Goal: Transaction & Acquisition: Download file/media

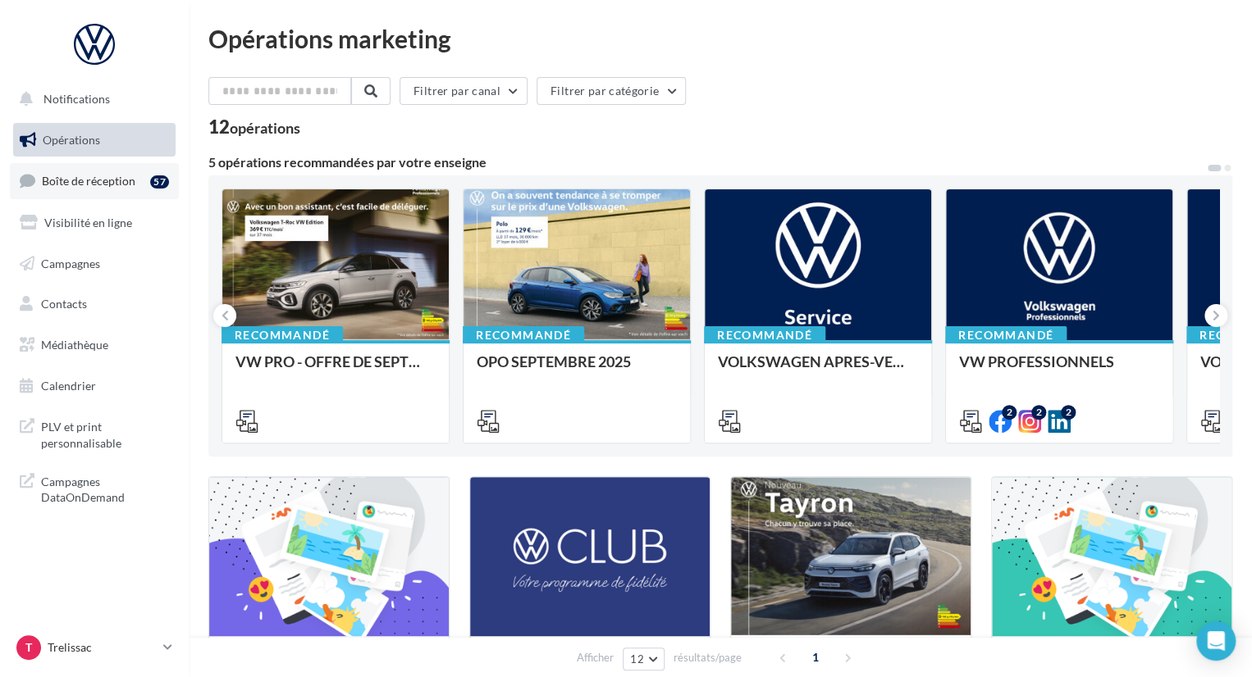
click at [129, 190] on link "Boîte de réception 57" at bounding box center [94, 180] width 169 height 35
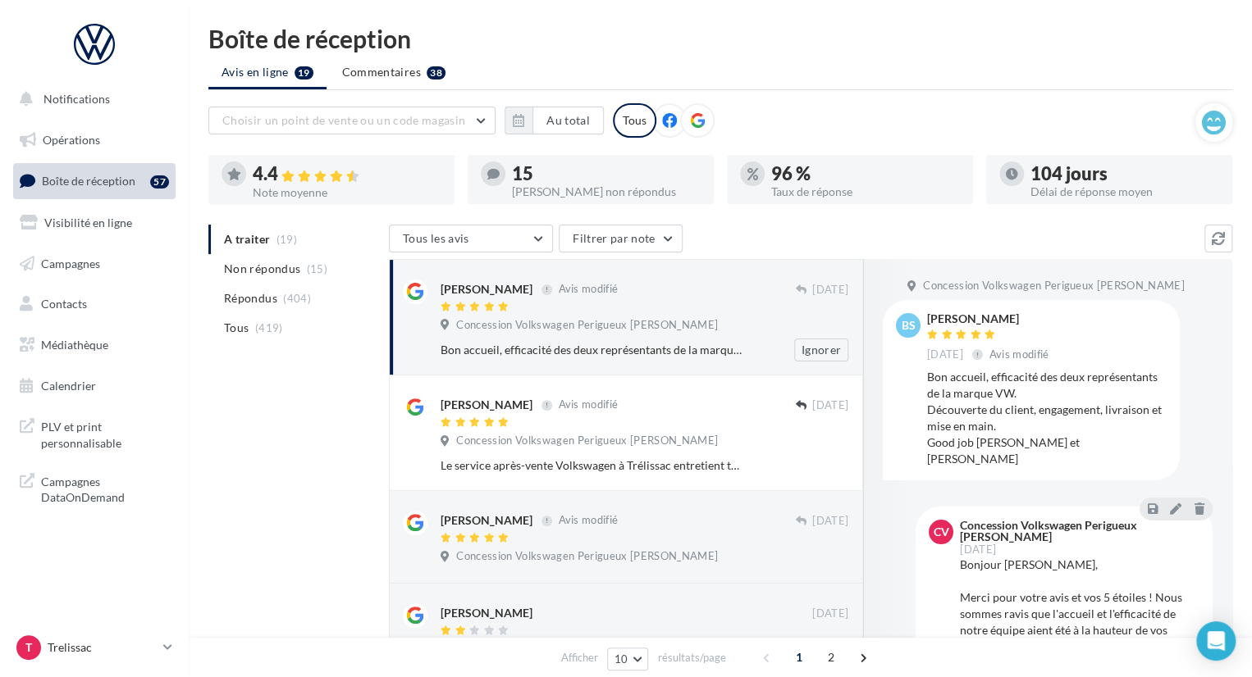
click at [570, 302] on div at bounding box center [617, 308] width 354 height 14
click at [321, 278] on li "Non répondus (15)" at bounding box center [295, 269] width 174 height 30
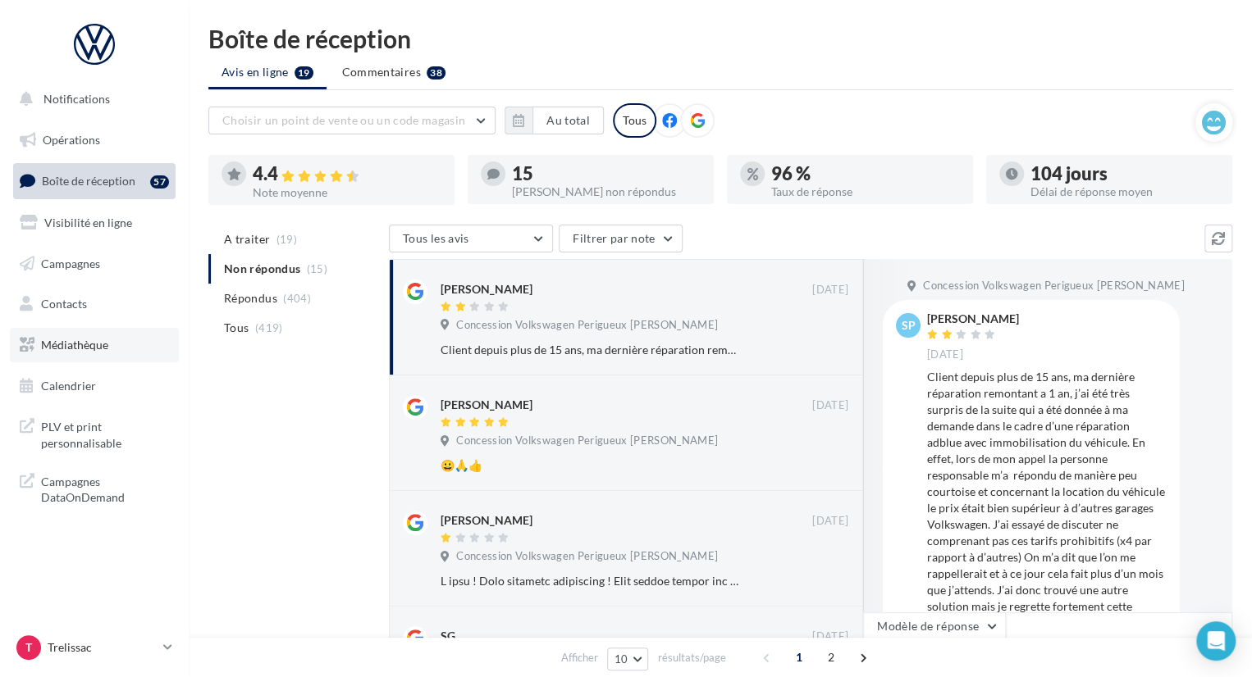
click at [80, 342] on span "Médiathèque" at bounding box center [74, 345] width 67 height 14
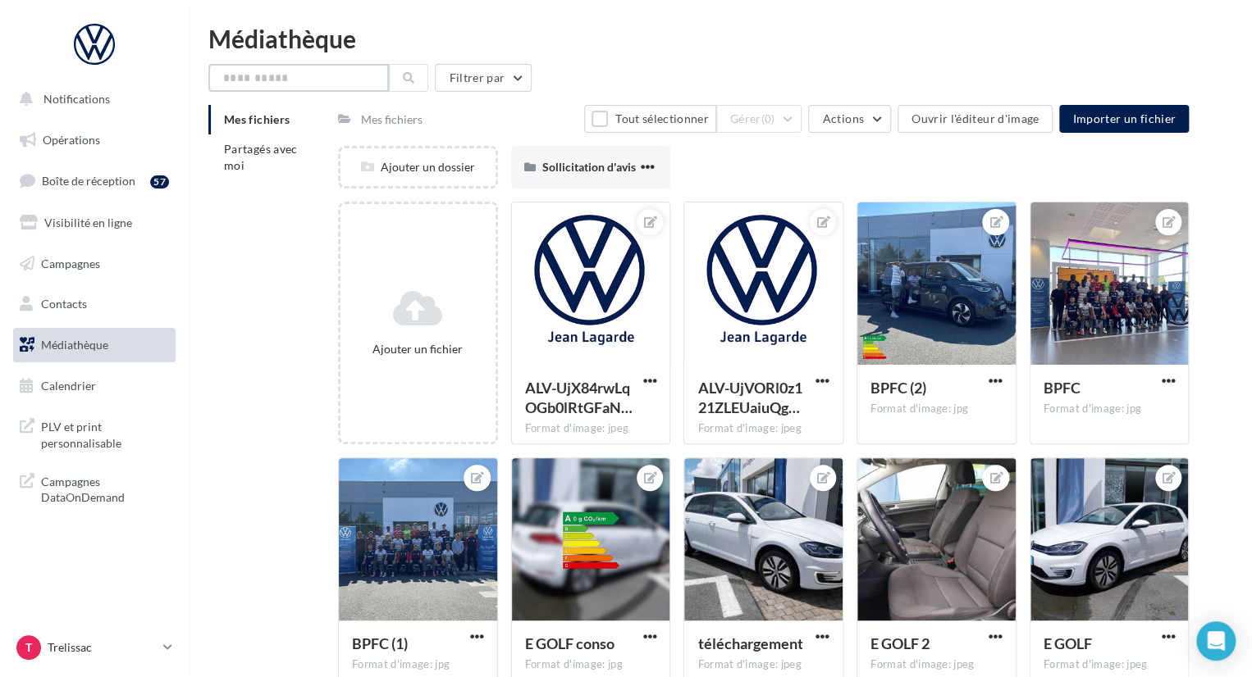
click at [272, 84] on input "text" at bounding box center [298, 78] width 180 height 28
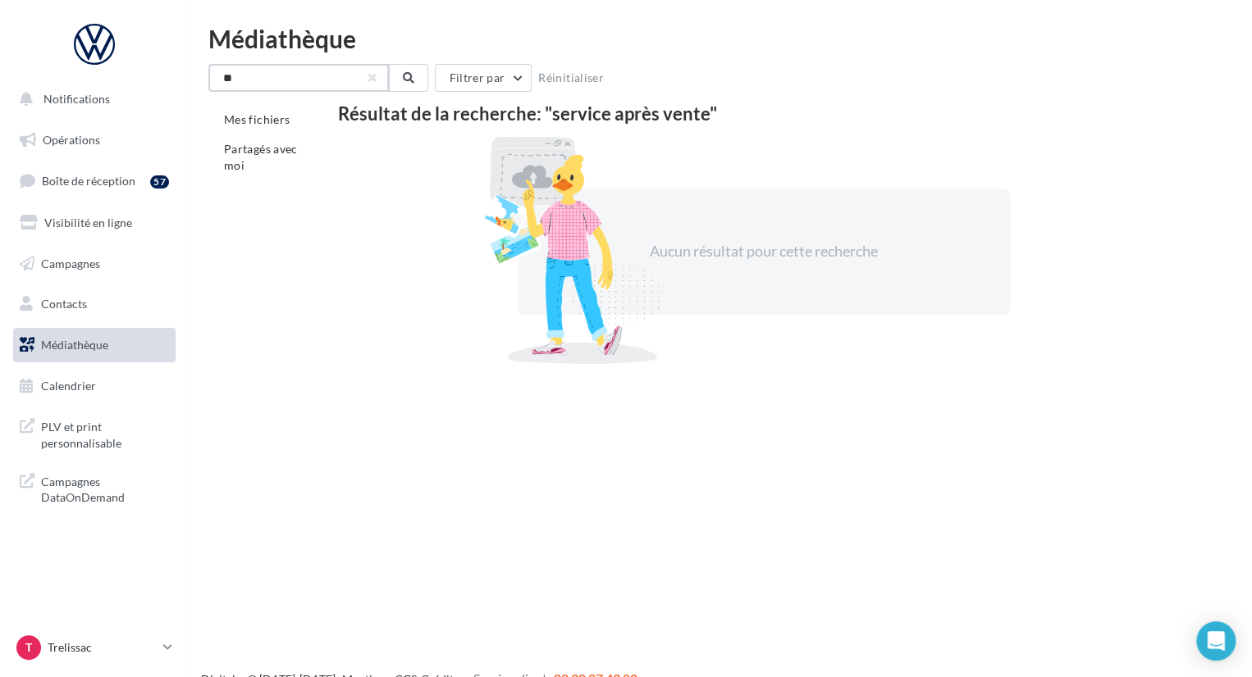
type input "*"
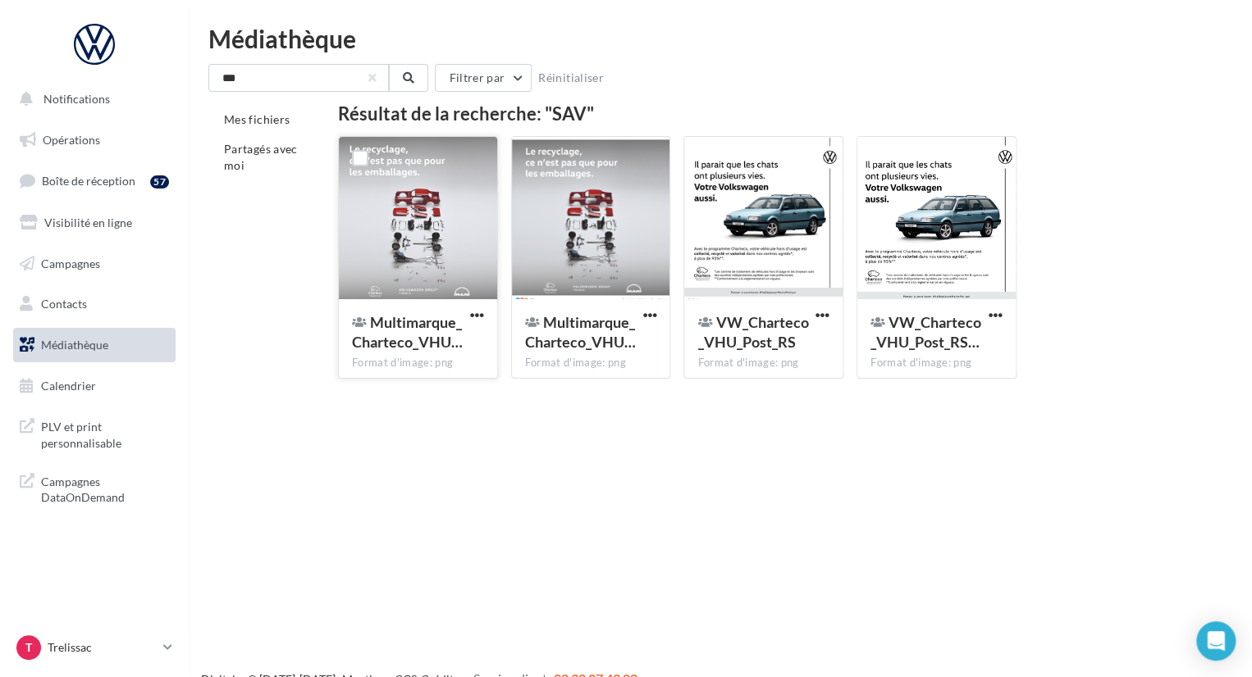
click at [426, 225] on div at bounding box center [418, 219] width 158 height 164
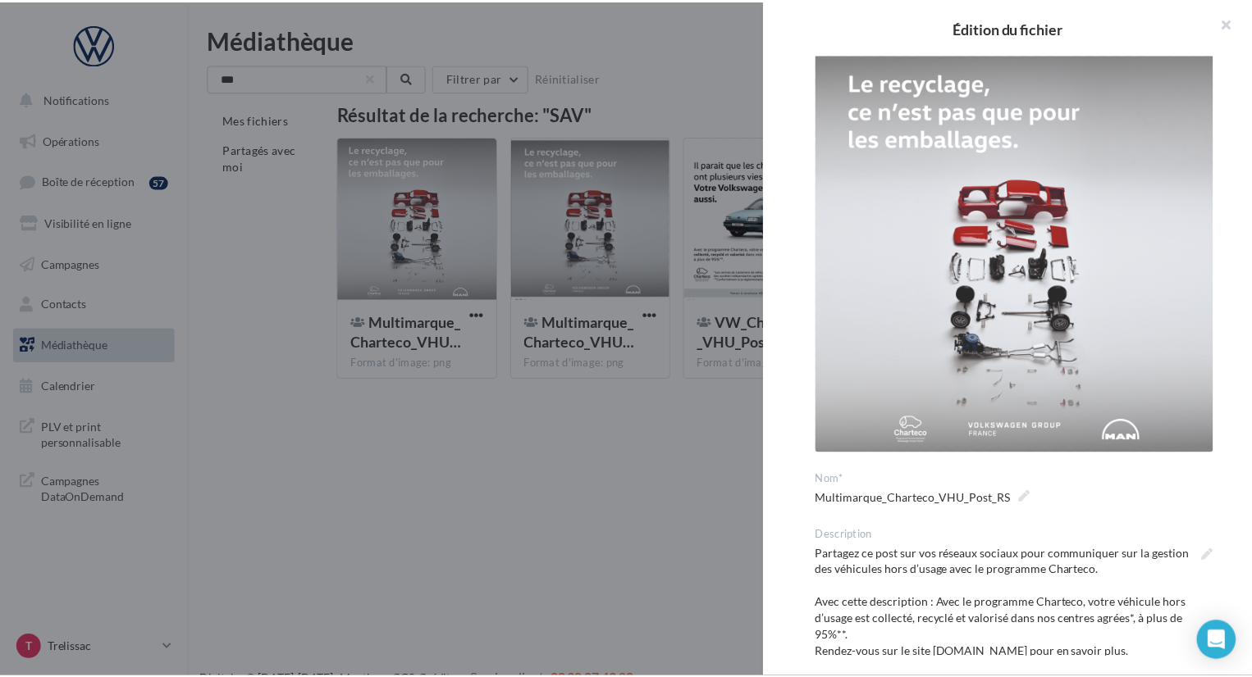
scroll to position [8, 0]
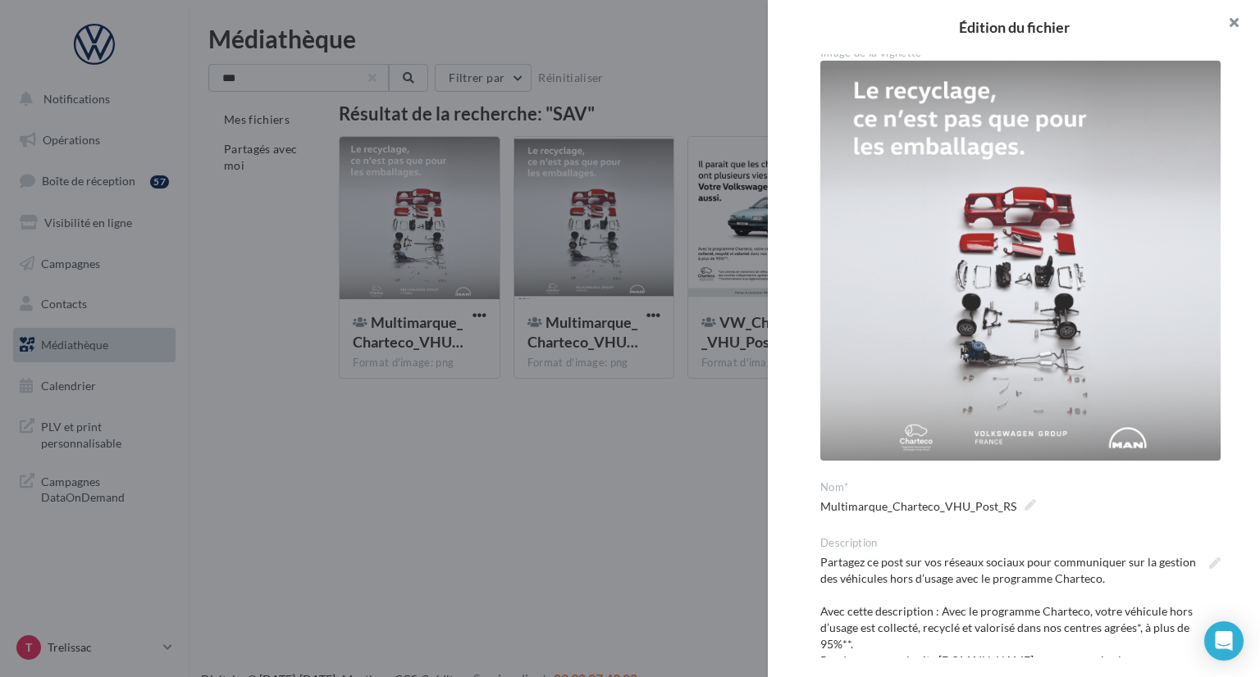
click at [1237, 17] on button "button" at bounding box center [1227, 24] width 66 height 49
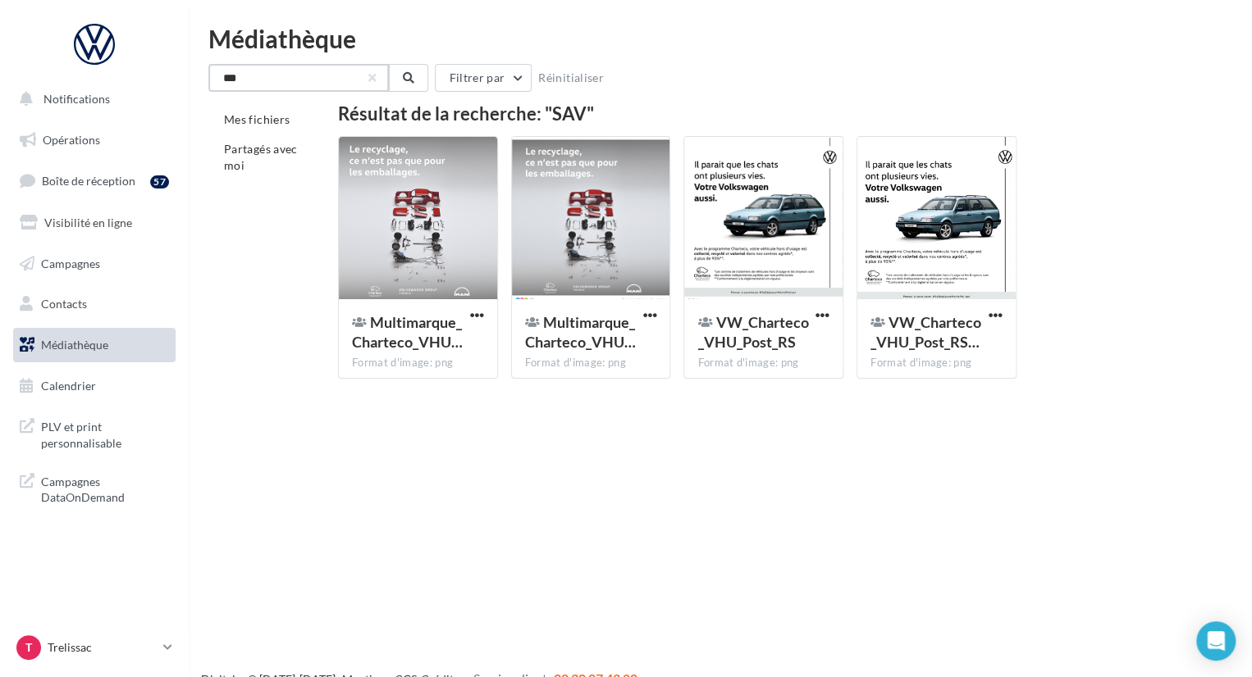
click at [367, 75] on input "***" at bounding box center [298, 78] width 180 height 28
type input "*"
click at [259, 83] on input "text" at bounding box center [298, 78] width 180 height 28
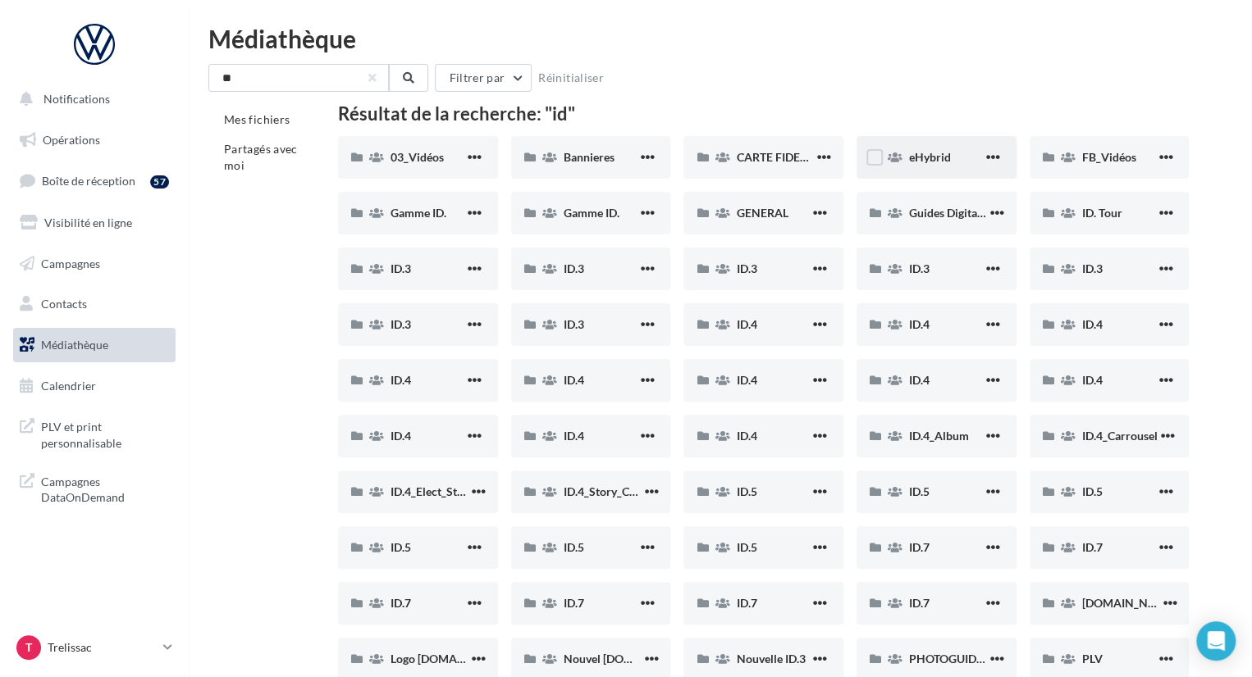
click at [947, 165] on div "eHybrid" at bounding box center [946, 157] width 74 height 16
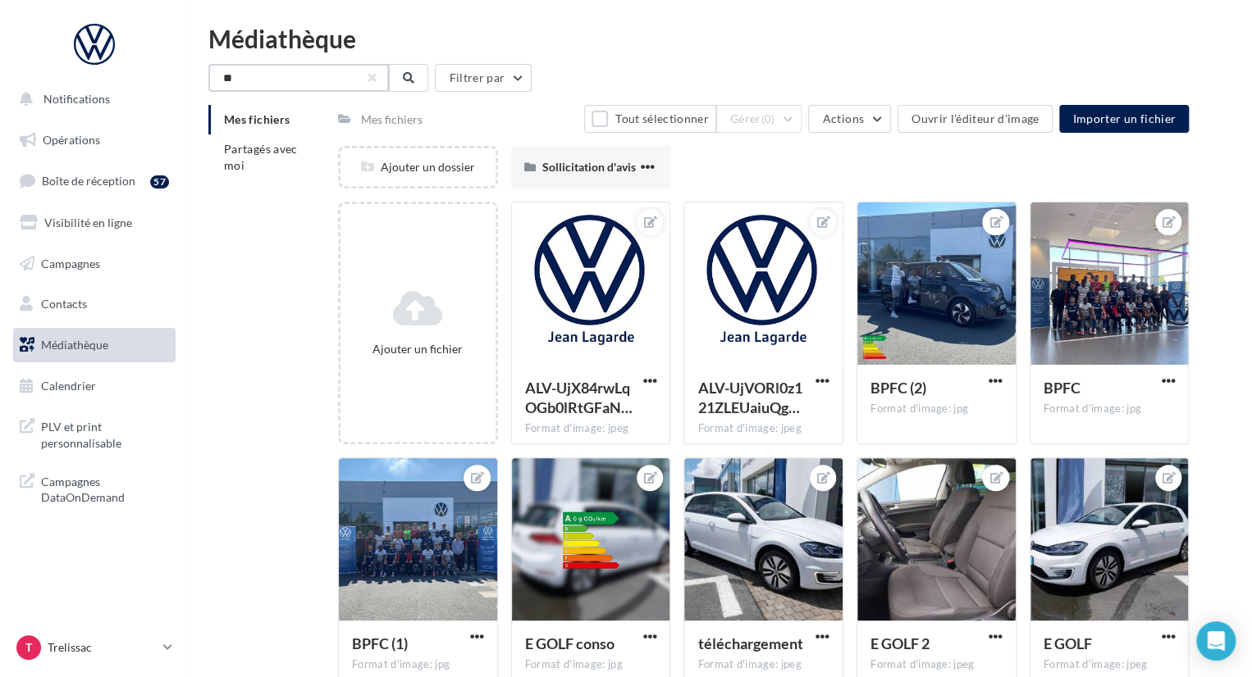
click at [333, 87] on input "**" at bounding box center [298, 78] width 180 height 28
type input "*"
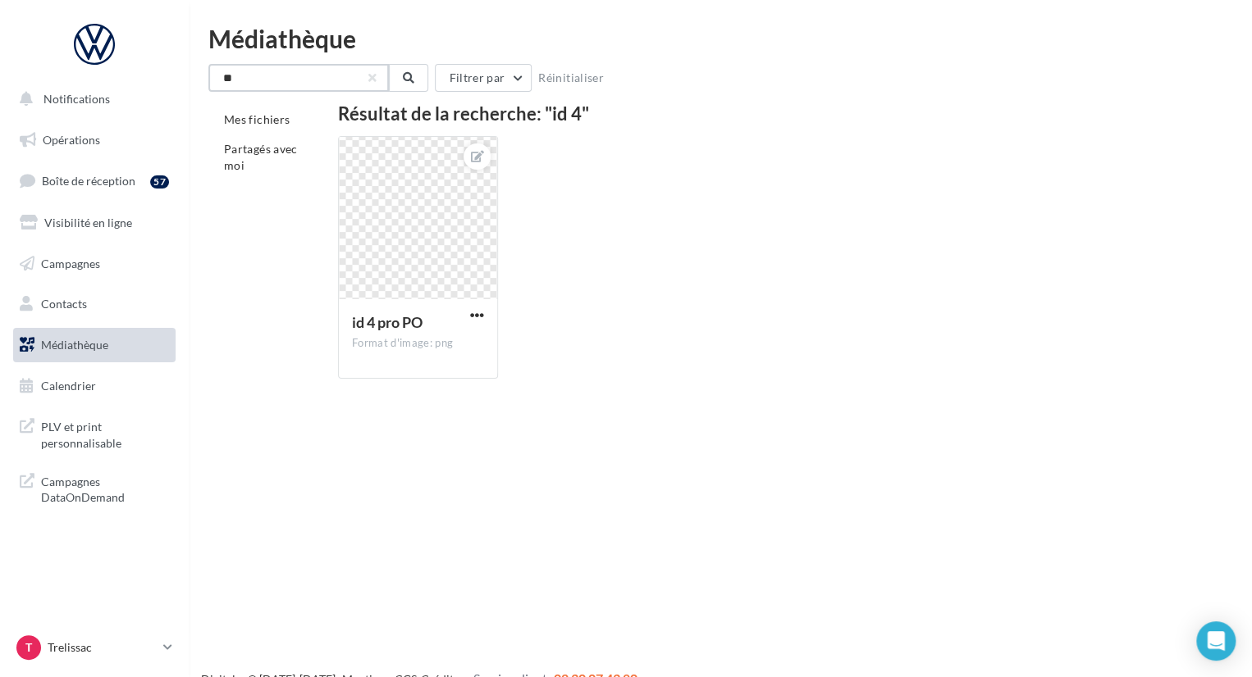
type input "*"
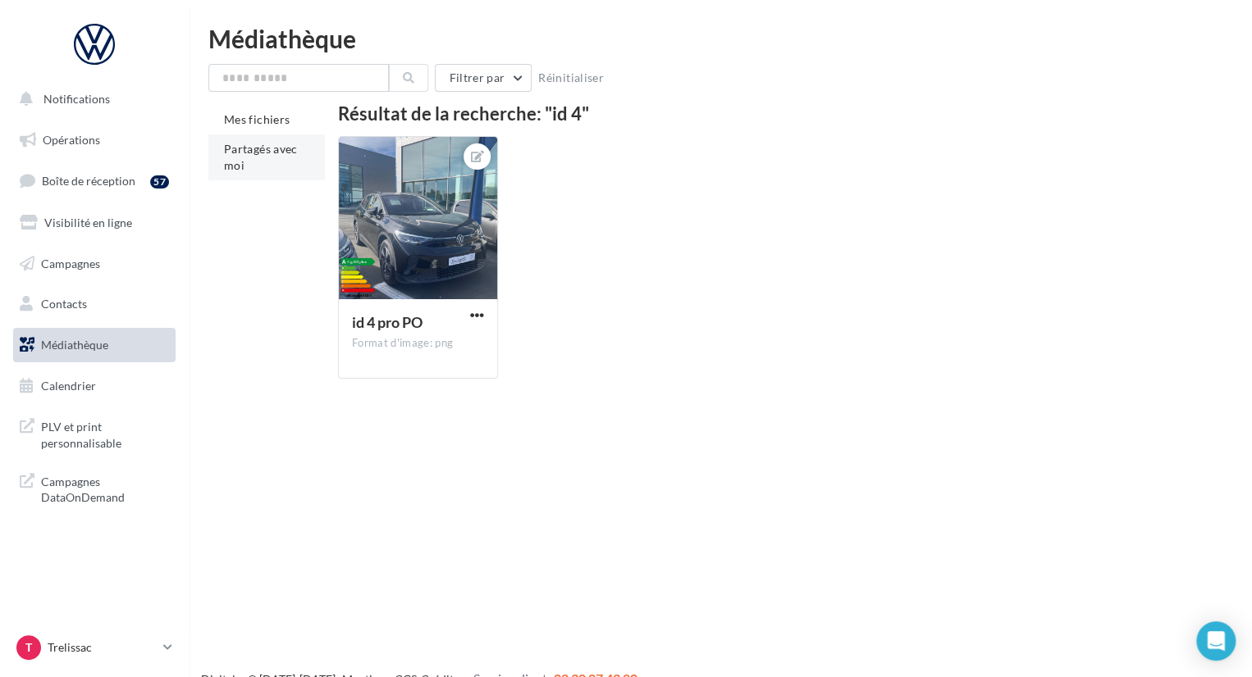
click at [277, 143] on span "Partagés avec moi" at bounding box center [261, 157] width 74 height 30
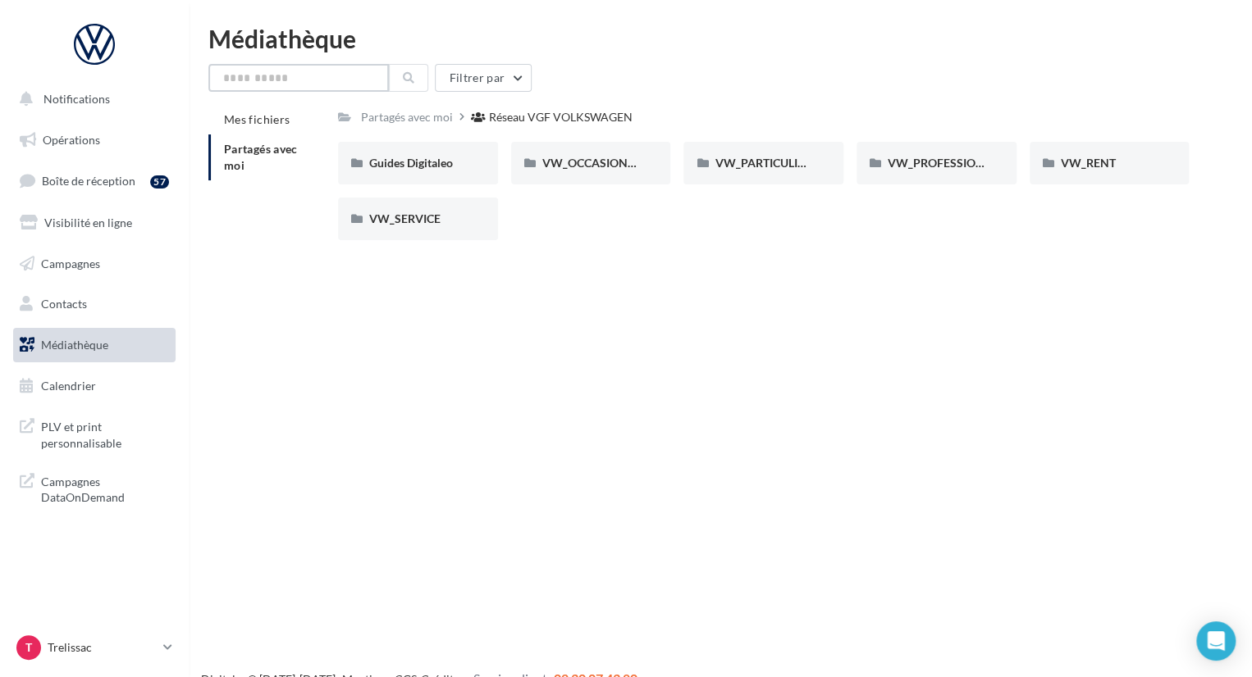
click at [331, 88] on input "text" at bounding box center [298, 78] width 180 height 28
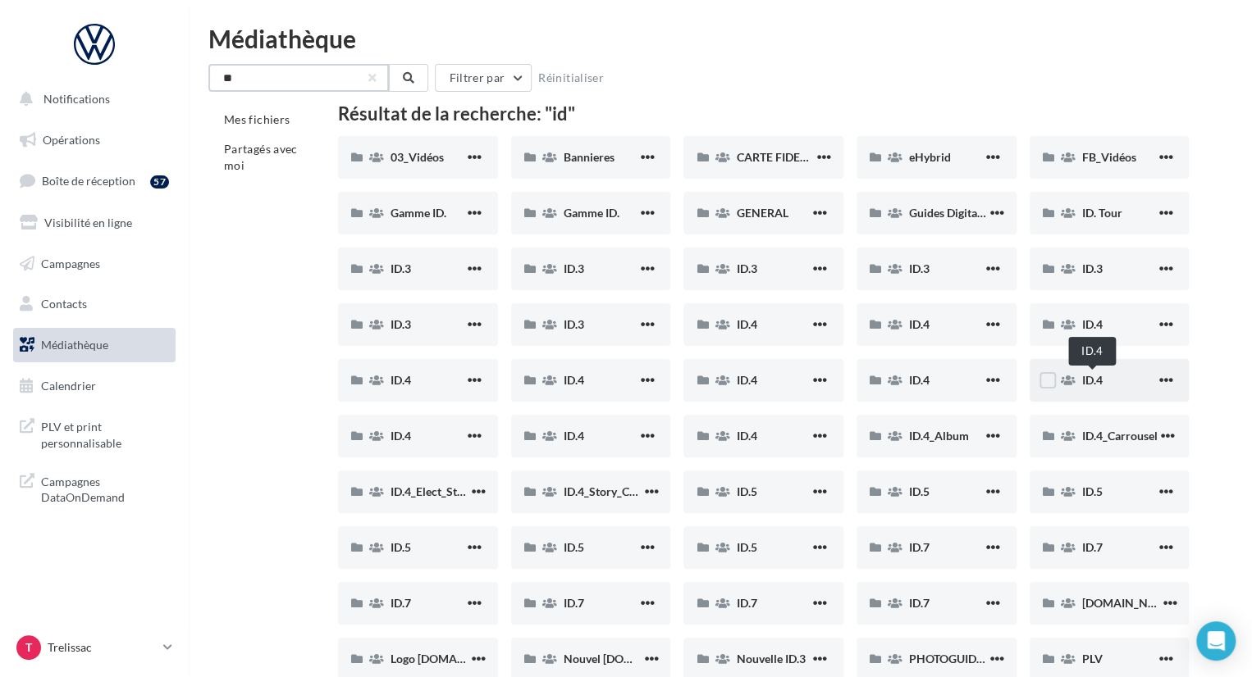
type input "**"
click at [1099, 378] on span "ID.4" at bounding box center [1092, 380] width 21 height 14
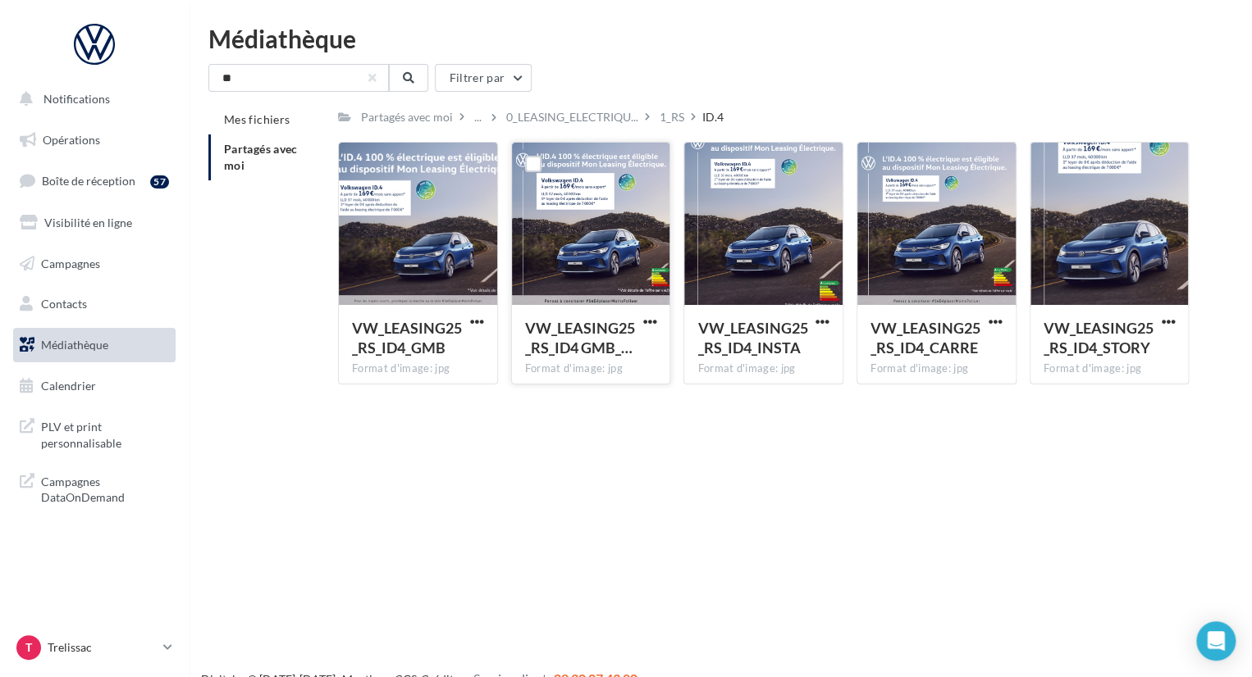
click at [627, 257] on div at bounding box center [591, 225] width 158 height 164
click at [608, 218] on div at bounding box center [591, 225] width 158 height 164
click at [528, 163] on label at bounding box center [533, 164] width 16 height 16
click at [656, 322] on button "button" at bounding box center [649, 323] width 21 height 16
click at [609, 358] on button "Télécharger" at bounding box center [577, 354] width 164 height 43
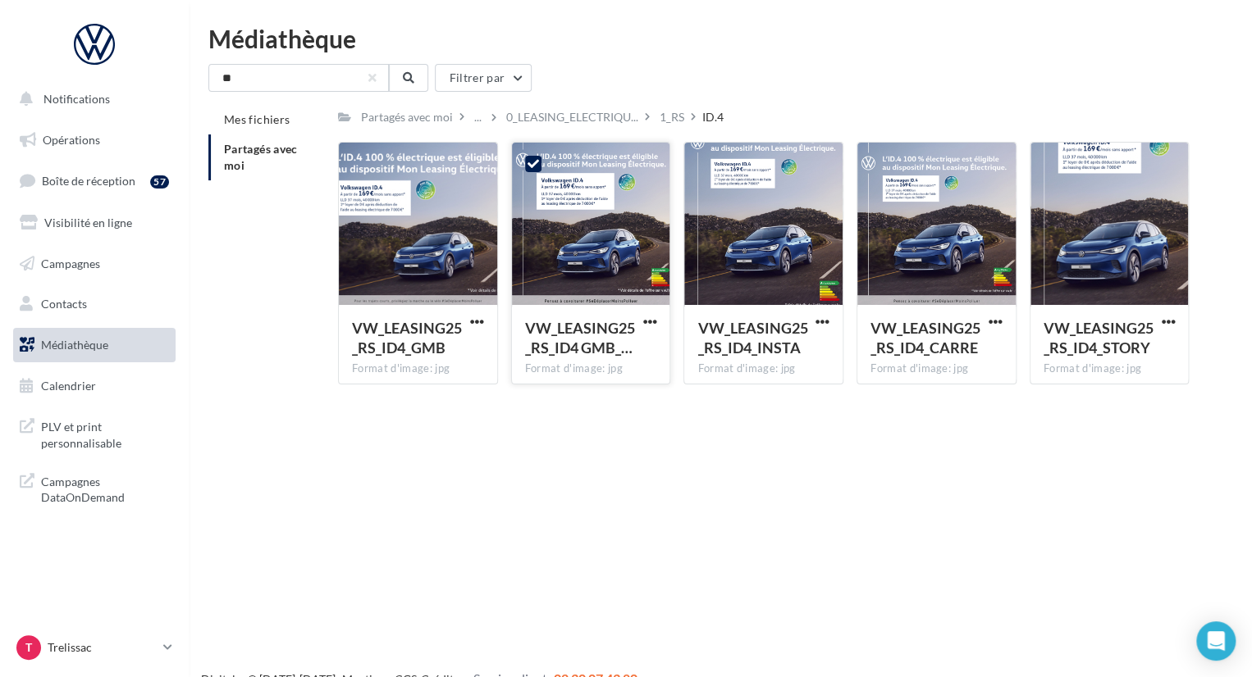
click at [1010, 60] on div "Médiathèque ** Filtrer par Mes fichiers Partagés avec moi Partagés avec moi ...…" at bounding box center [720, 212] width 1063 height 372
